Goal: Find specific page/section: Find specific page/section

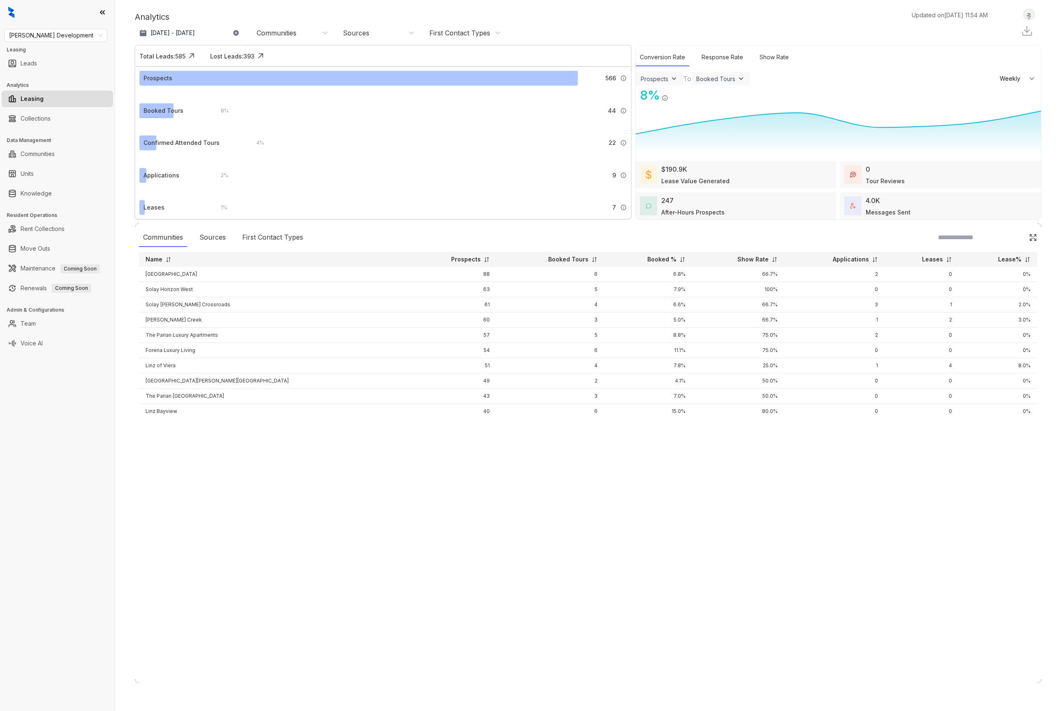
select select "******"
click at [214, 237] on div "Sources" at bounding box center [212, 237] width 35 height 19
